Goal: Communication & Community: Answer question/provide support

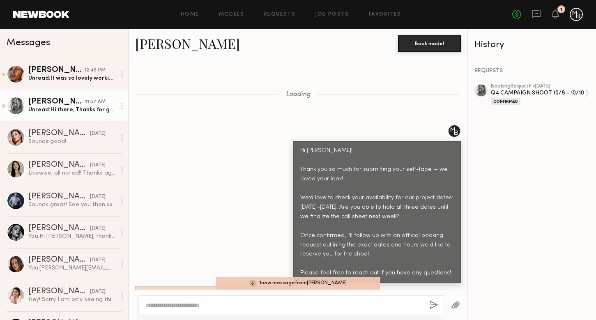
scroll to position [838, 0]
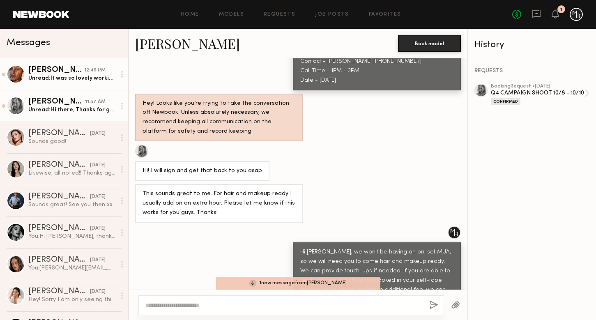
click at [72, 69] on div "[PERSON_NAME]" at bounding box center [56, 70] width 56 height 8
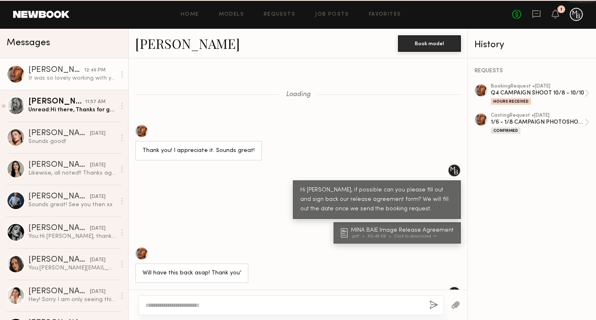
scroll to position [598, 0]
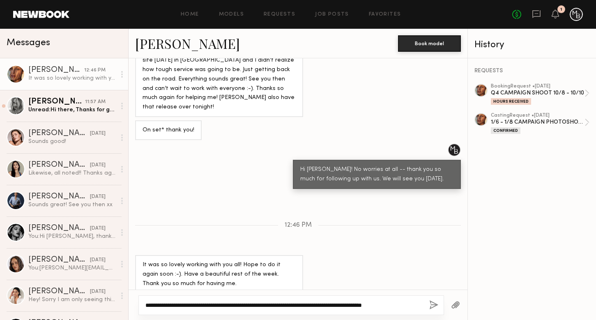
click at [339, 307] on textarea "**********" at bounding box center [283, 305] width 277 height 8
click at [419, 305] on textarea "**********" at bounding box center [283, 305] width 277 height 8
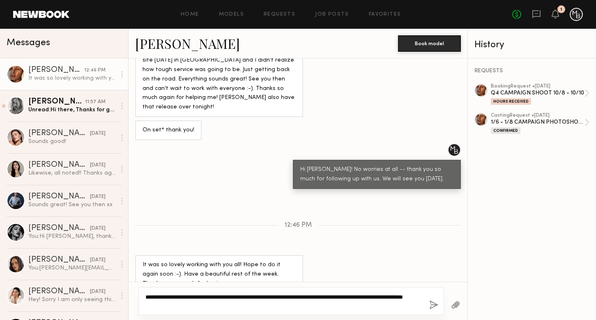
type textarea "**********"
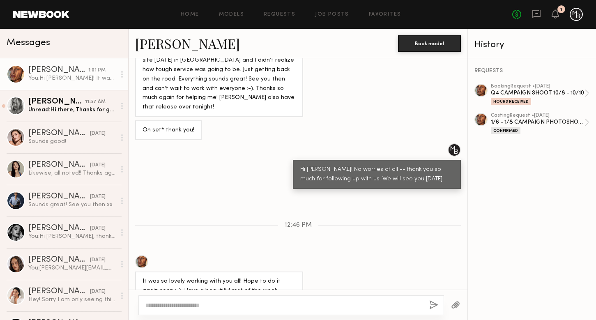
scroll to position [719, 0]
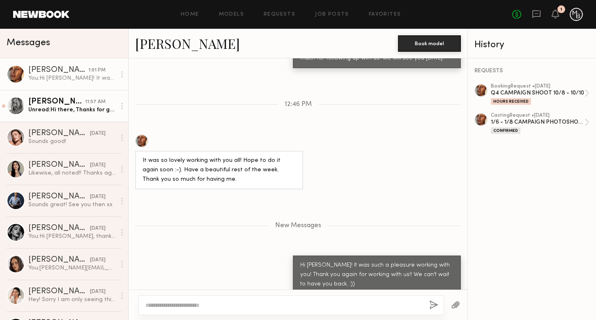
click at [56, 114] on link "[PERSON_NAME] 11:57 AM Unread: Hi there, Thanks for getting back to me. I total…" at bounding box center [64, 106] width 128 height 32
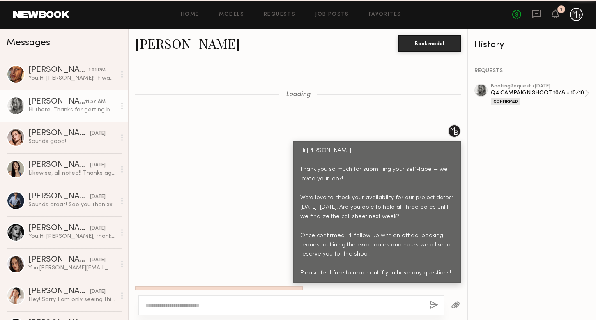
scroll to position [1071, 0]
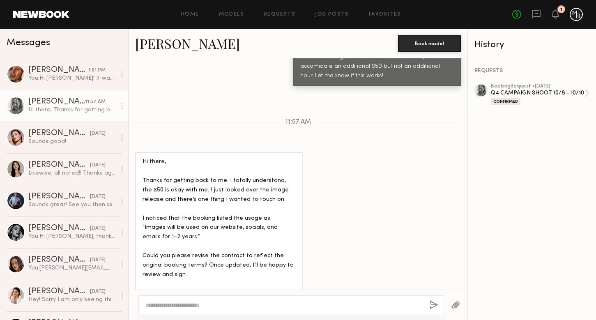
click at [178, 306] on textarea at bounding box center [283, 305] width 277 height 8
click at [57, 69] on div "[PERSON_NAME]" at bounding box center [58, 70] width 60 height 8
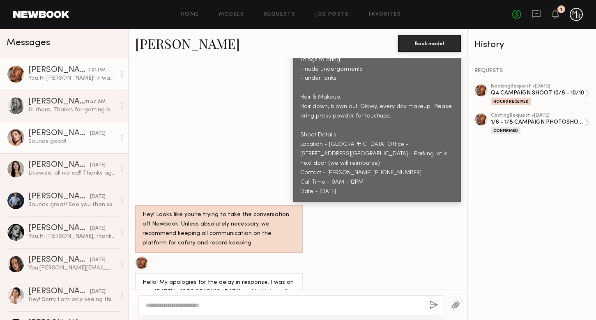
scroll to position [389, 0]
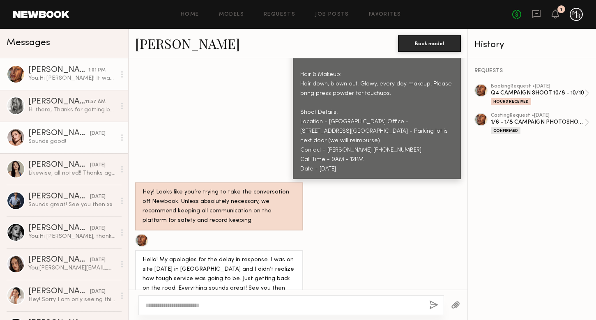
click at [69, 145] on link "[PERSON_NAME] [DATE] Sounds good!" at bounding box center [64, 138] width 128 height 32
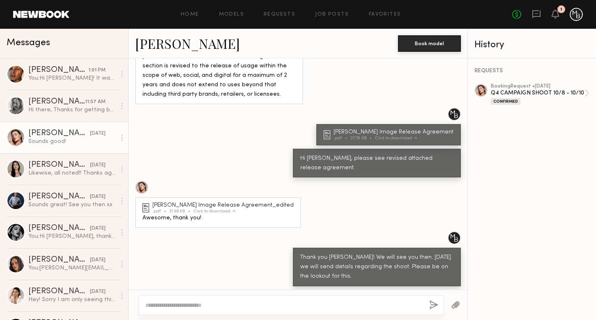
scroll to position [159, 0]
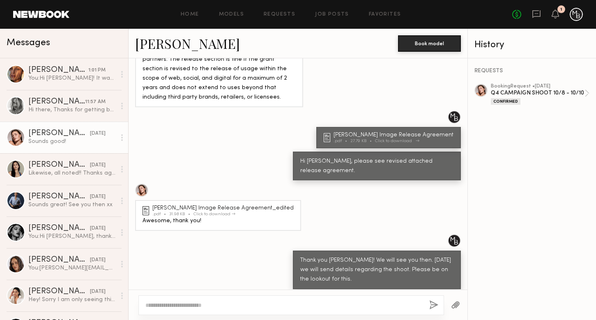
click at [389, 133] on div "[PERSON_NAME] Image Release Agreement" at bounding box center [394, 135] width 122 height 6
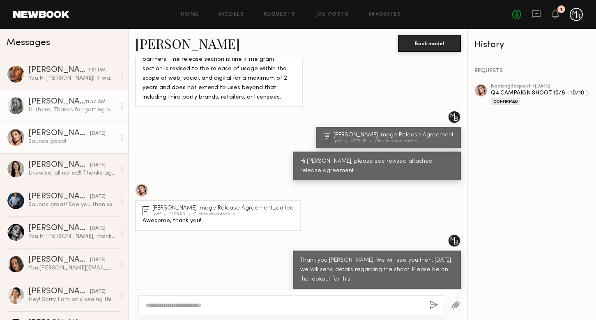
click at [66, 109] on div "Hi there, Thanks for getting back to me. I totally understand, the $50 is okay …" at bounding box center [71, 110] width 87 height 8
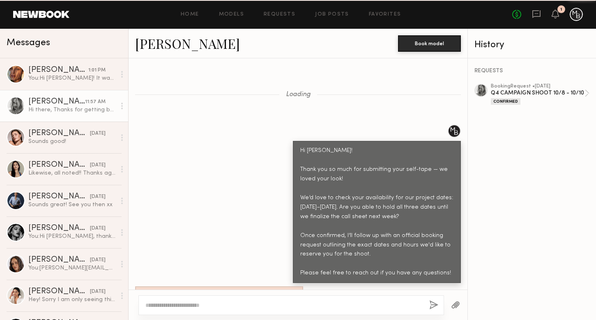
scroll to position [1071, 0]
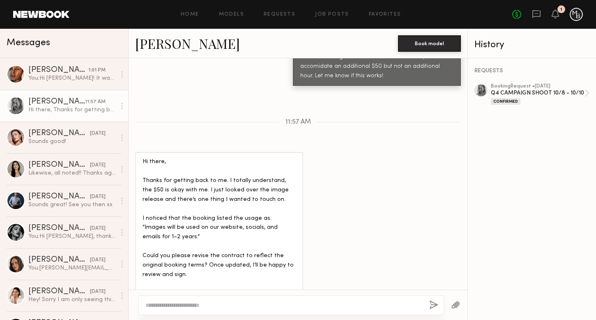
click at [451, 307] on button "button" at bounding box center [455, 305] width 9 height 10
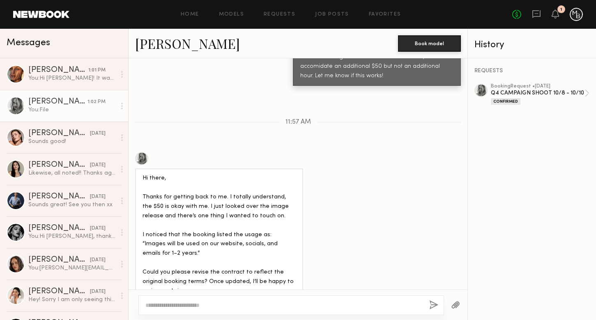
scroll to position [1174, 0]
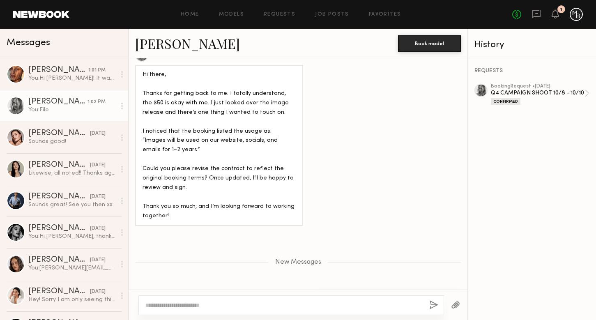
click at [179, 303] on textarea at bounding box center [283, 305] width 277 height 8
type textarea "**********"
